Goal: Task Accomplishment & Management: Manage account settings

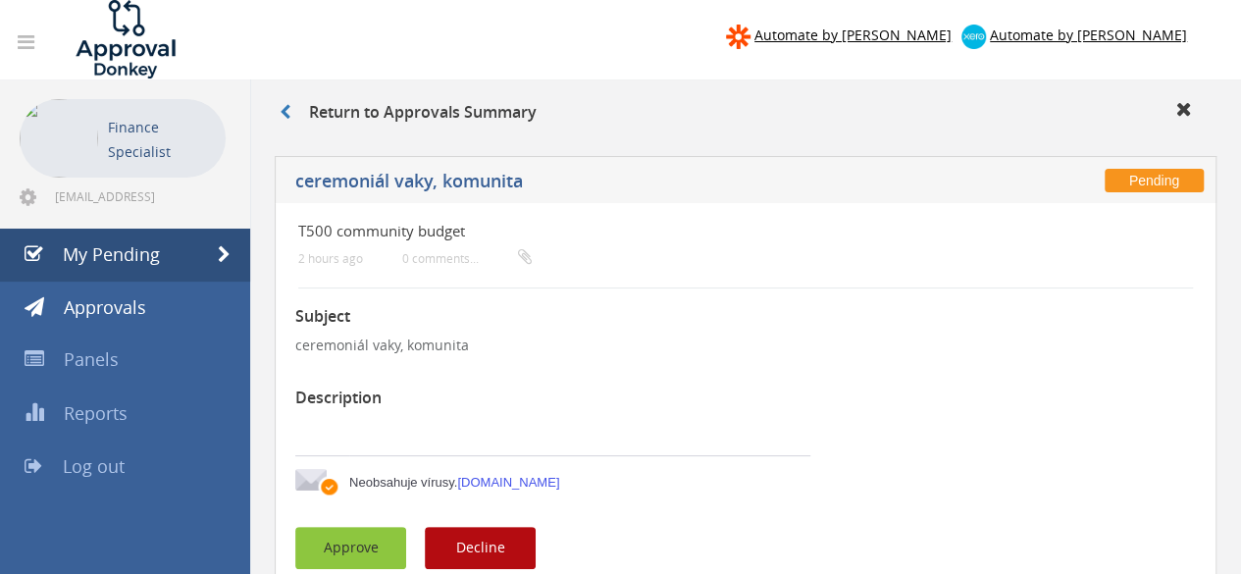
click at [332, 554] on button "Approve" at bounding box center [350, 548] width 111 height 42
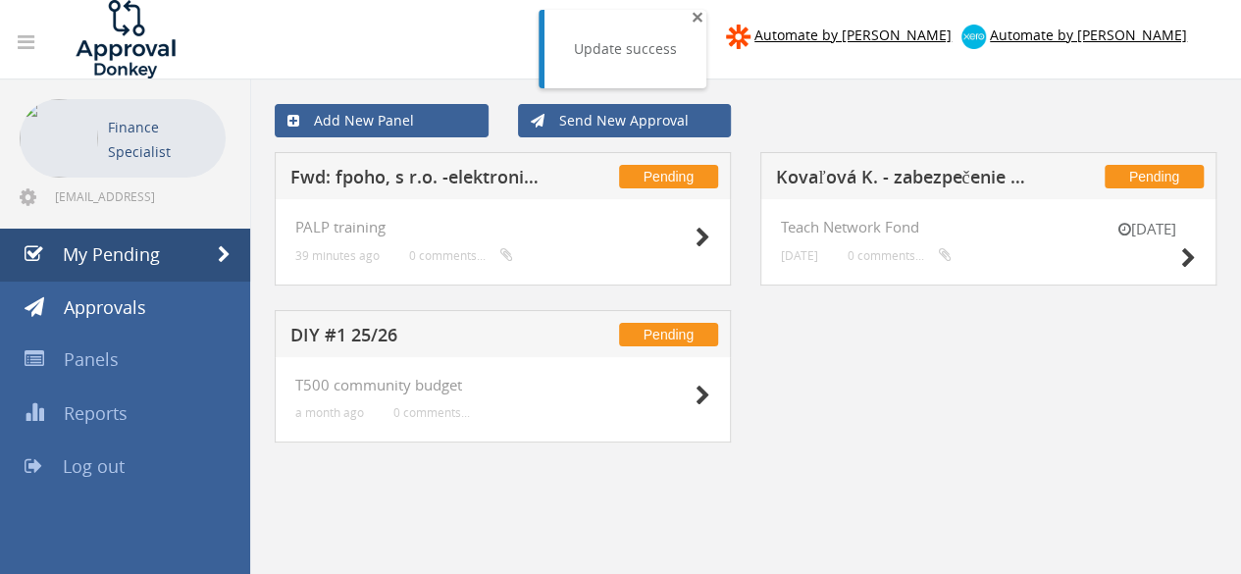
click at [698, 11] on span "×" at bounding box center [698, 16] width 12 height 27
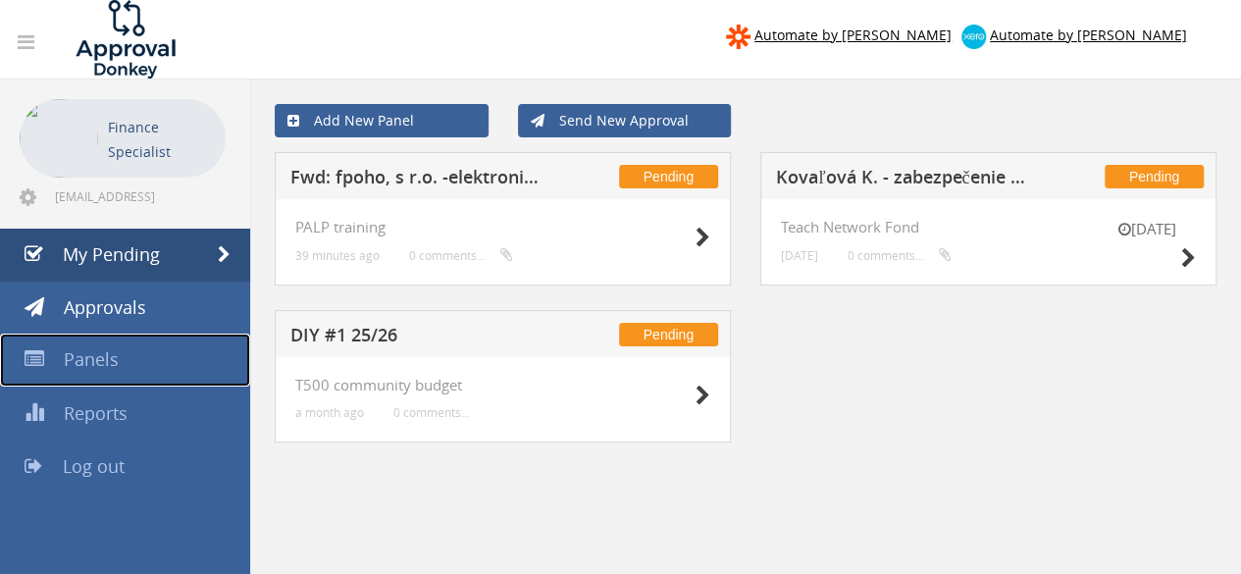
click at [85, 367] on span "Panels" at bounding box center [91, 359] width 55 height 24
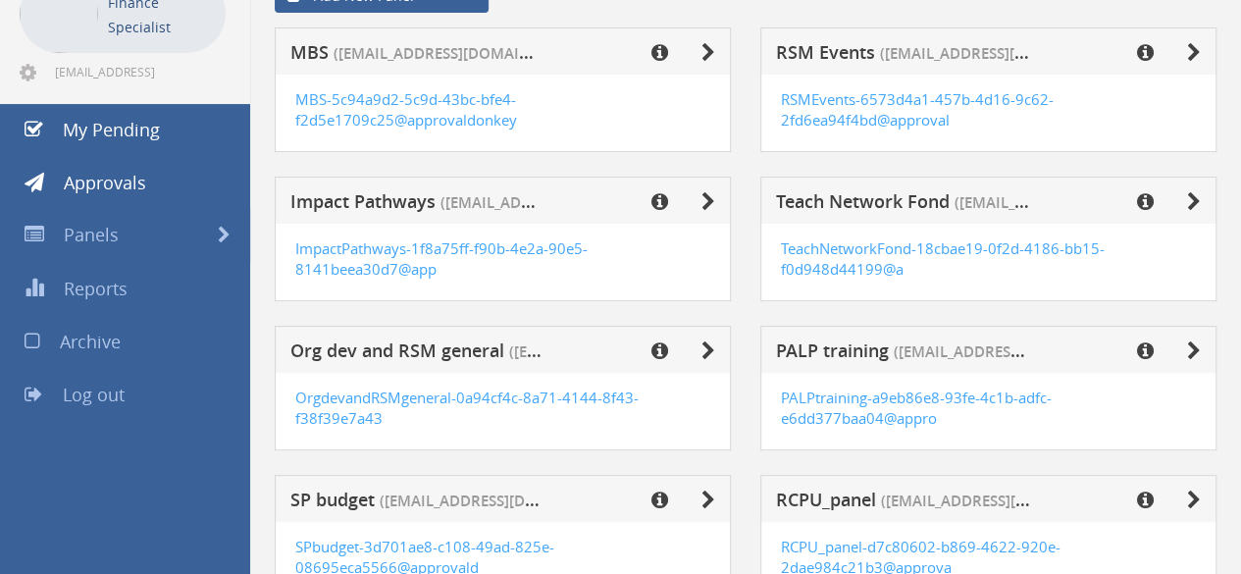
scroll to position [196, 0]
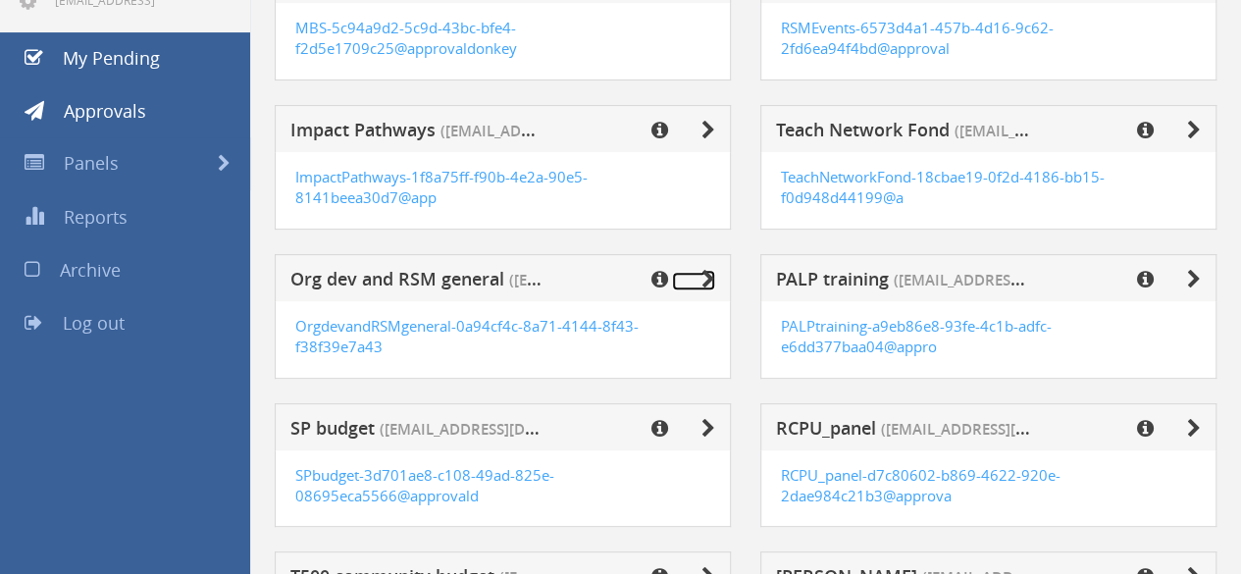
click at [714, 275] on icon at bounding box center [709, 280] width 14 height 20
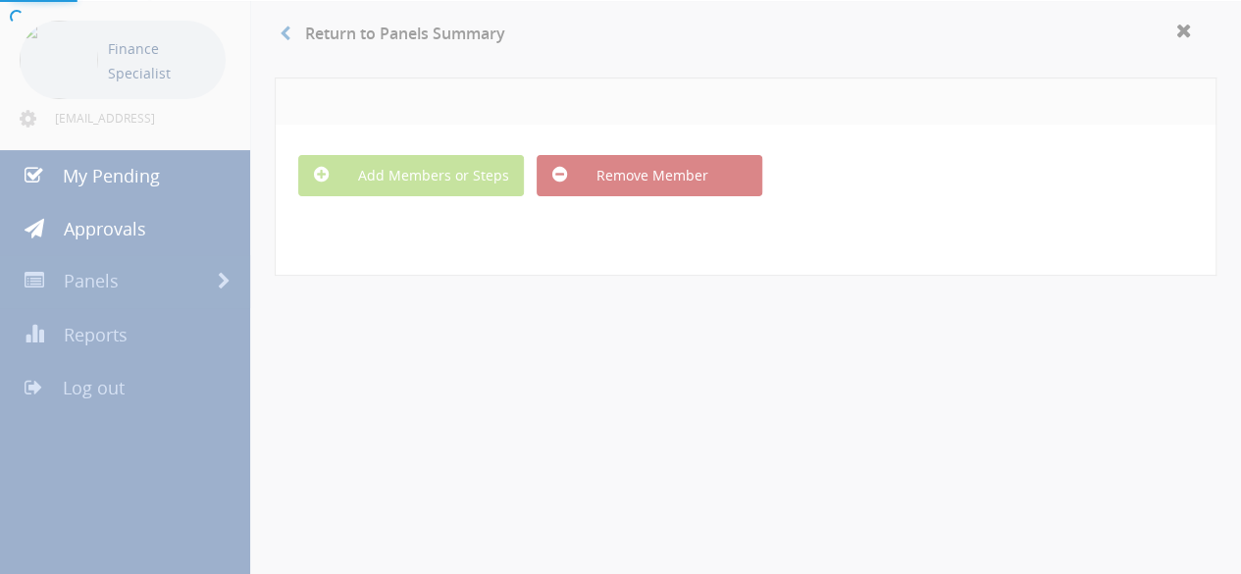
scroll to position [150, 0]
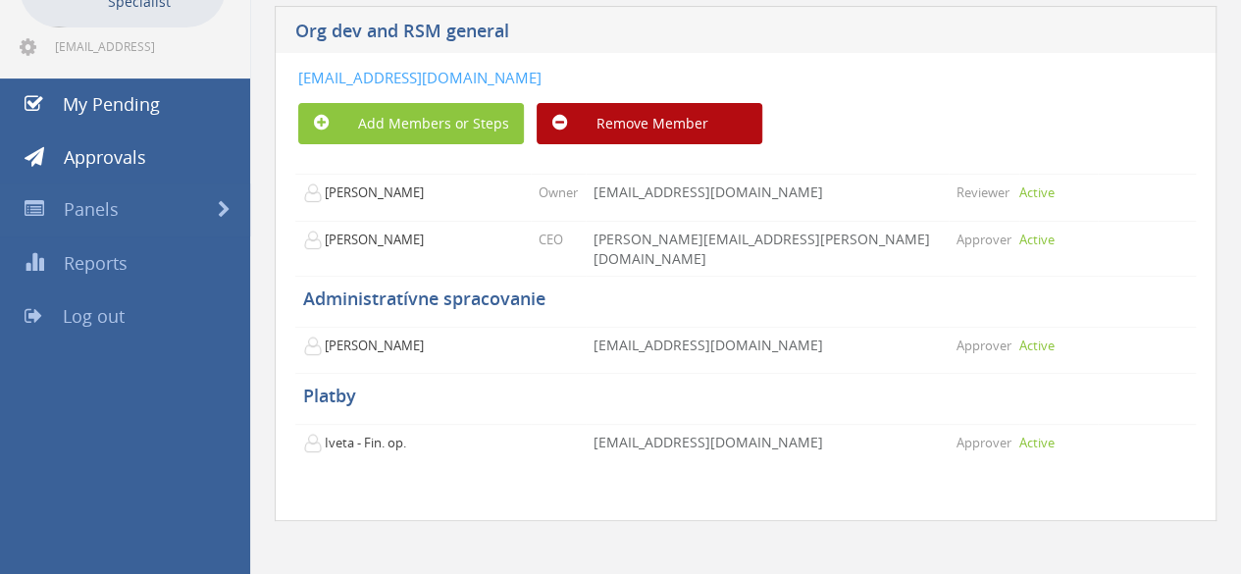
drag, startPoint x: 905, startPoint y: 71, endPoint x: 295, endPoint y: 70, distance: 609.4
click at [295, 70] on div "[EMAIL_ADDRESS][DOMAIN_NAME] Add Members or Steps Remove Member [PERSON_NAME] O…" at bounding box center [746, 287] width 942 height 468
copy link "[EMAIL_ADDRESS][DOMAIN_NAME]"
